Goal: Check status: Check status

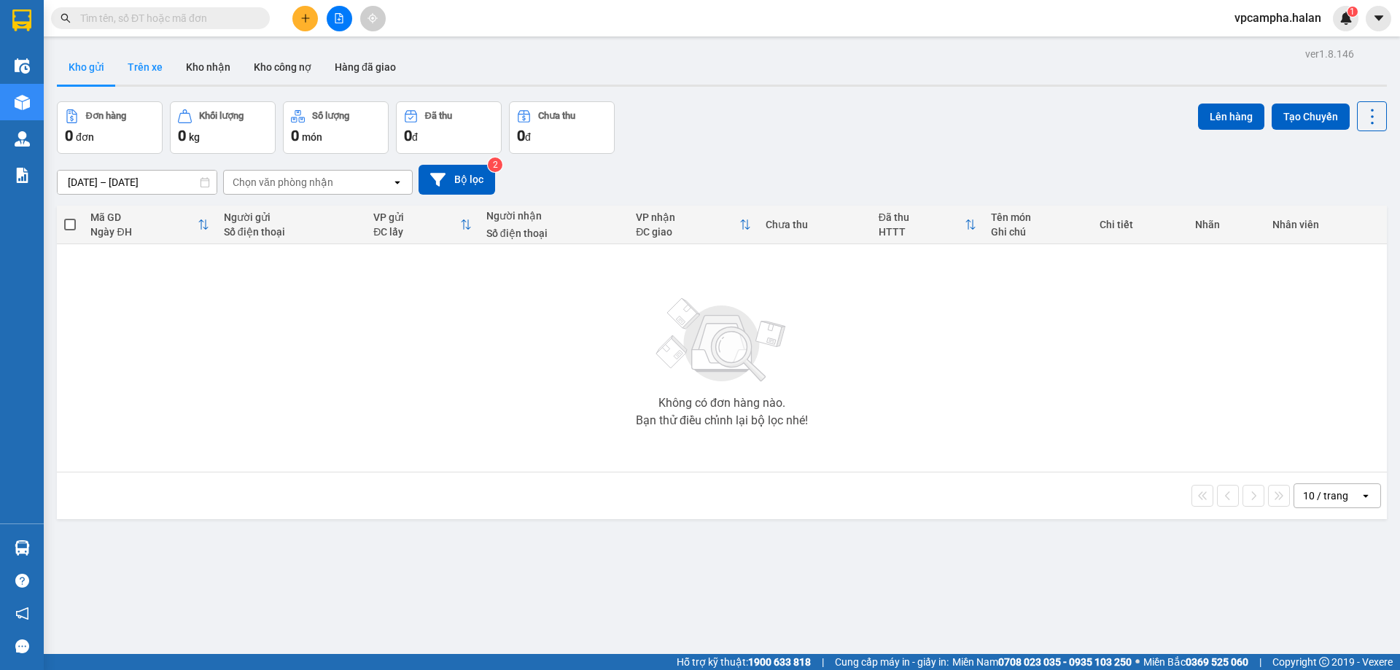
click at [144, 66] on button "Trên xe" at bounding box center [145, 67] width 58 height 35
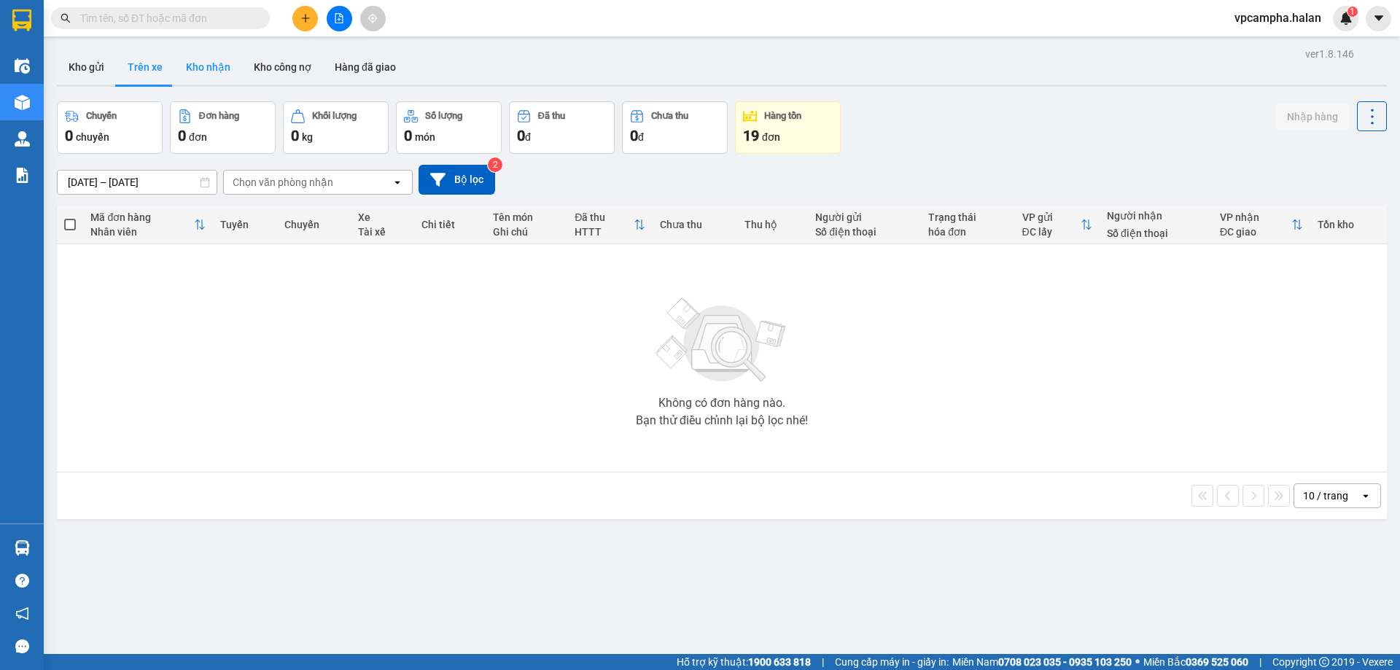
click at [208, 67] on button "Kho nhận" at bounding box center [208, 67] width 68 height 35
type input "[DATE] – [DATE]"
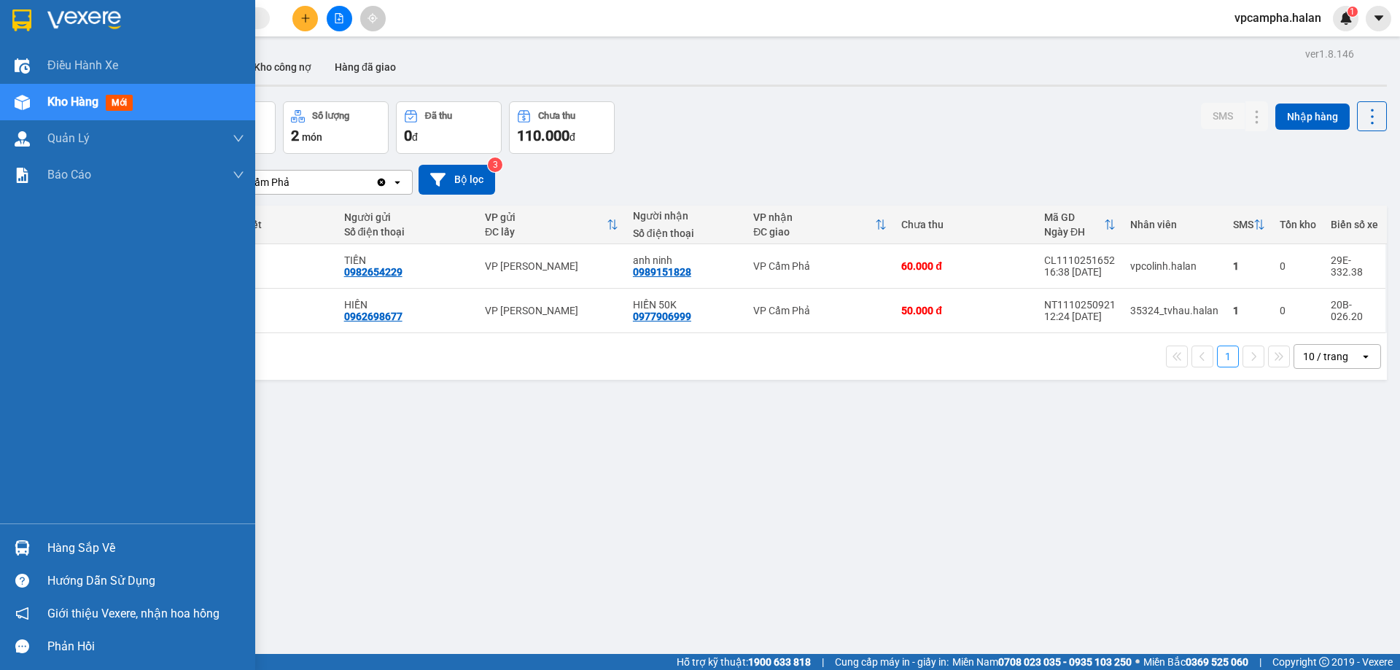
click at [88, 546] on div "Hàng sắp về" at bounding box center [145, 549] width 197 height 22
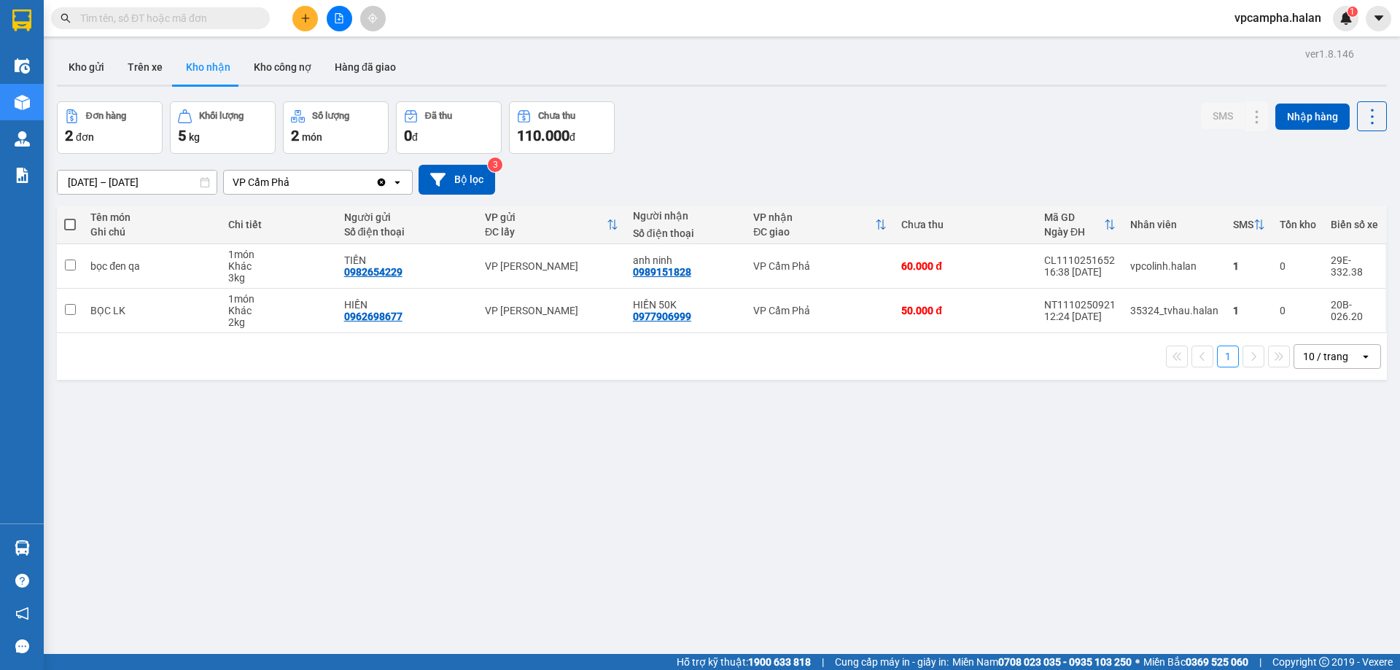
click at [942, 550] on section "Kết quả tìm kiếm ( 0 ) Bộ lọc No Data vpcampha.halan 1 Điều hành xe Kho hàng mớ…" at bounding box center [700, 335] width 1400 height 670
